Goal: Find specific fact: Find specific fact

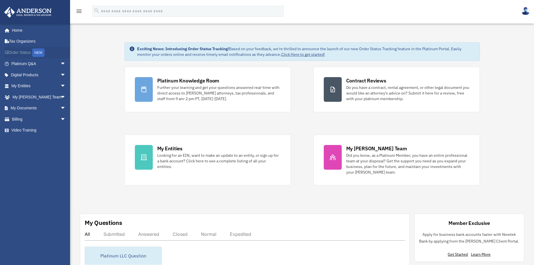
click at [29, 52] on link "Order Status NEW" at bounding box center [39, 52] width 70 height 11
click at [25, 84] on link "My Entities arrow_drop_down" at bounding box center [39, 85] width 70 height 11
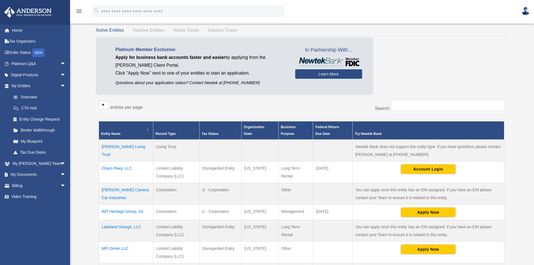
scroll to position [56, 0]
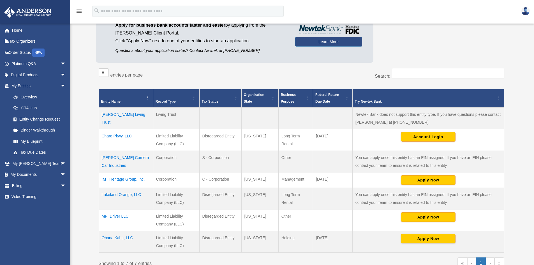
click at [115, 137] on td "Charo Pkwy, LLC" at bounding box center [126, 140] width 54 height 22
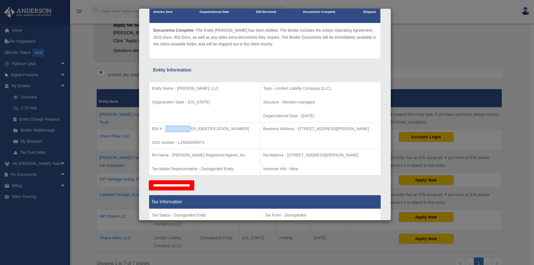
drag, startPoint x: 165, startPoint y: 128, endPoint x: 187, endPoint y: 125, distance: 22.0
click at [187, 125] on p "EIN # - 39-2917302" at bounding box center [204, 128] width 105 height 7
copy p "39-2917302"
